Goal: Find specific page/section

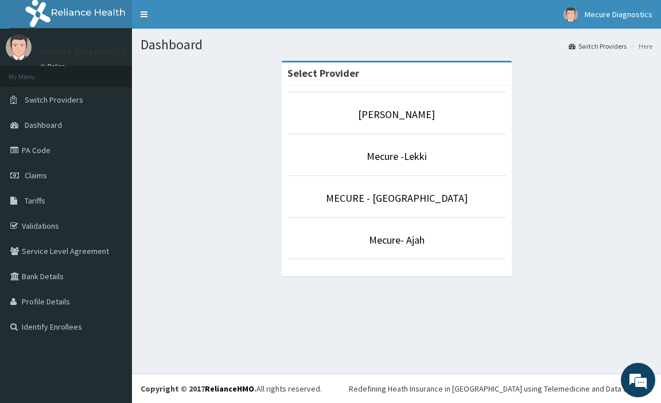
click at [417, 127] on li "[PERSON_NAME]" at bounding box center [396, 113] width 219 height 42
click at [416, 119] on link "[PERSON_NAME]" at bounding box center [396, 114] width 77 height 13
click at [427, 116] on link "[PERSON_NAME]" at bounding box center [396, 114] width 77 height 13
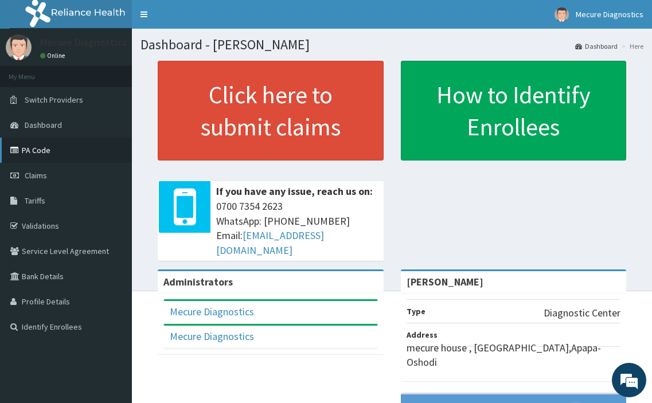
click at [46, 139] on link "PA Code" at bounding box center [66, 150] width 132 height 25
